Goal: Entertainment & Leisure: Consume media (video, audio)

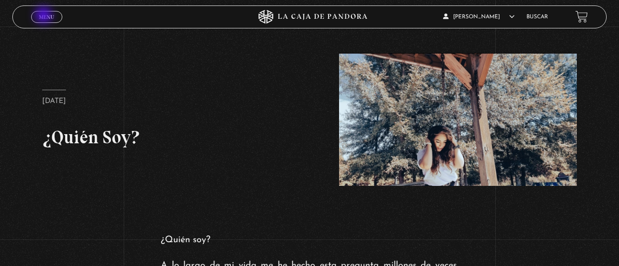
click at [44, 16] on span "Menu" at bounding box center [46, 16] width 15 height 5
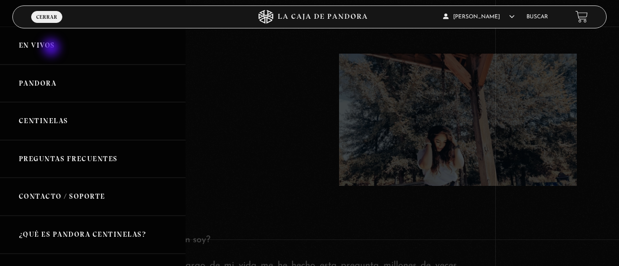
click at [52, 49] on link "En vivos" at bounding box center [93, 46] width 186 height 38
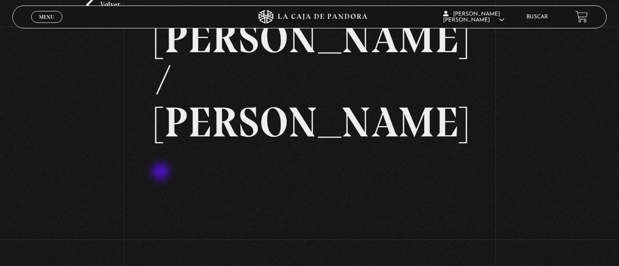
scroll to position [55, 0]
